Goal: Navigation & Orientation: Find specific page/section

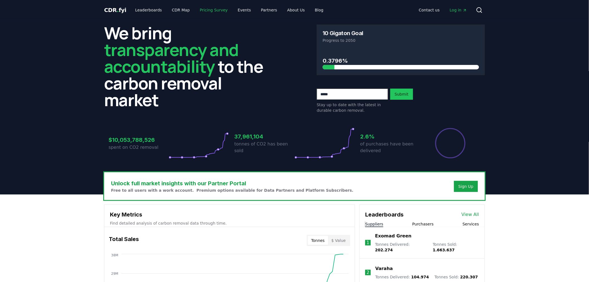
click at [211, 11] on link "Pricing Survey" at bounding box center [213, 10] width 37 height 10
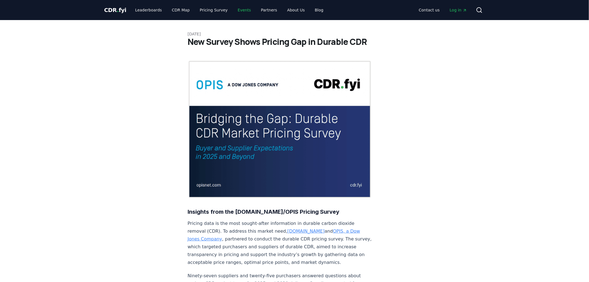
click at [233, 9] on link "Events" at bounding box center [244, 10] width 22 height 10
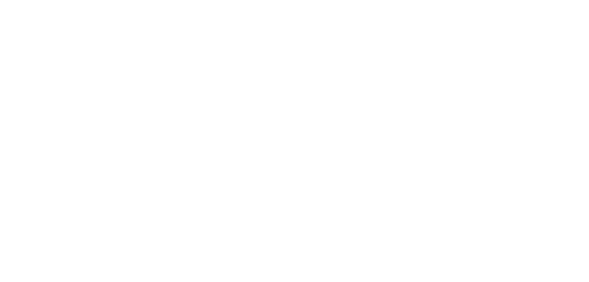
scroll to position [124, 0]
